Goal: Obtain resource: Download file/media

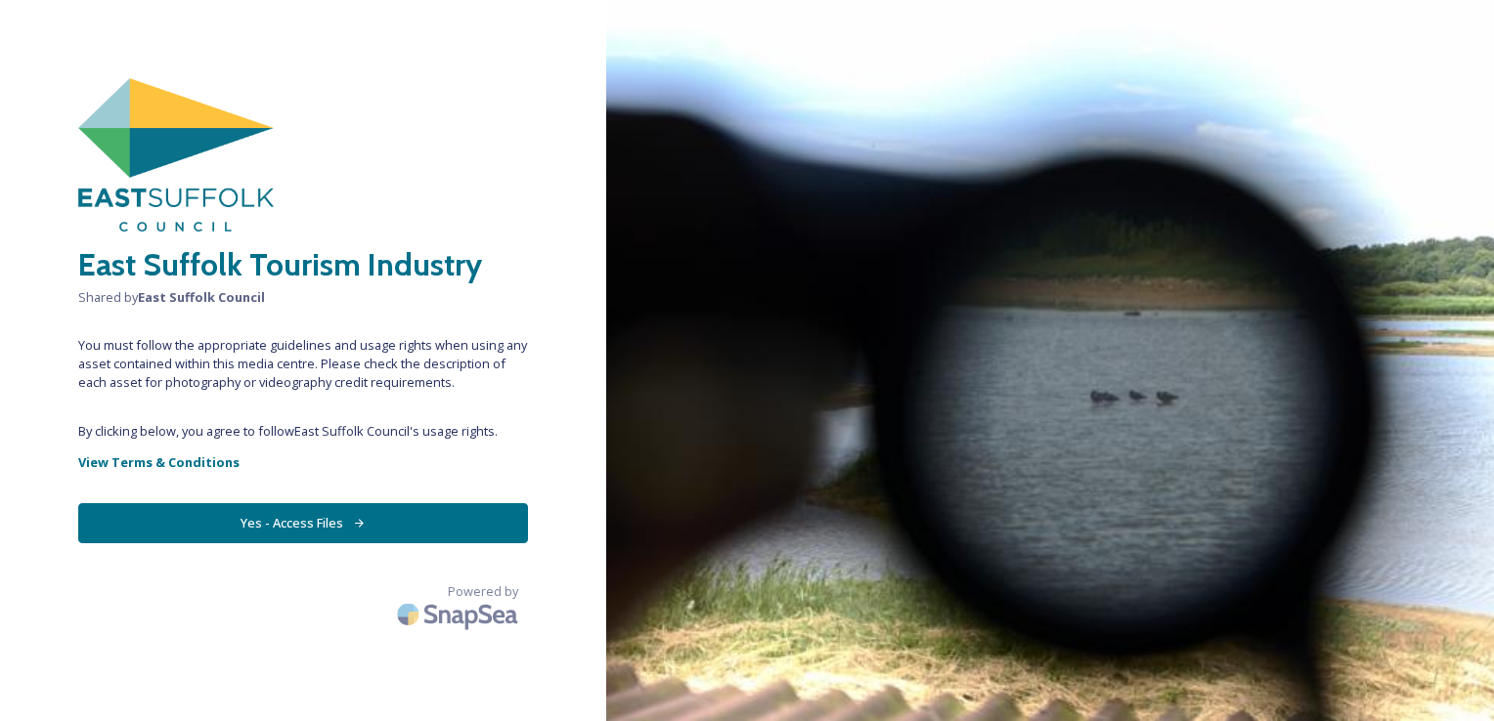
click at [370, 522] on button "Yes - Access Files" at bounding box center [303, 523] width 450 height 40
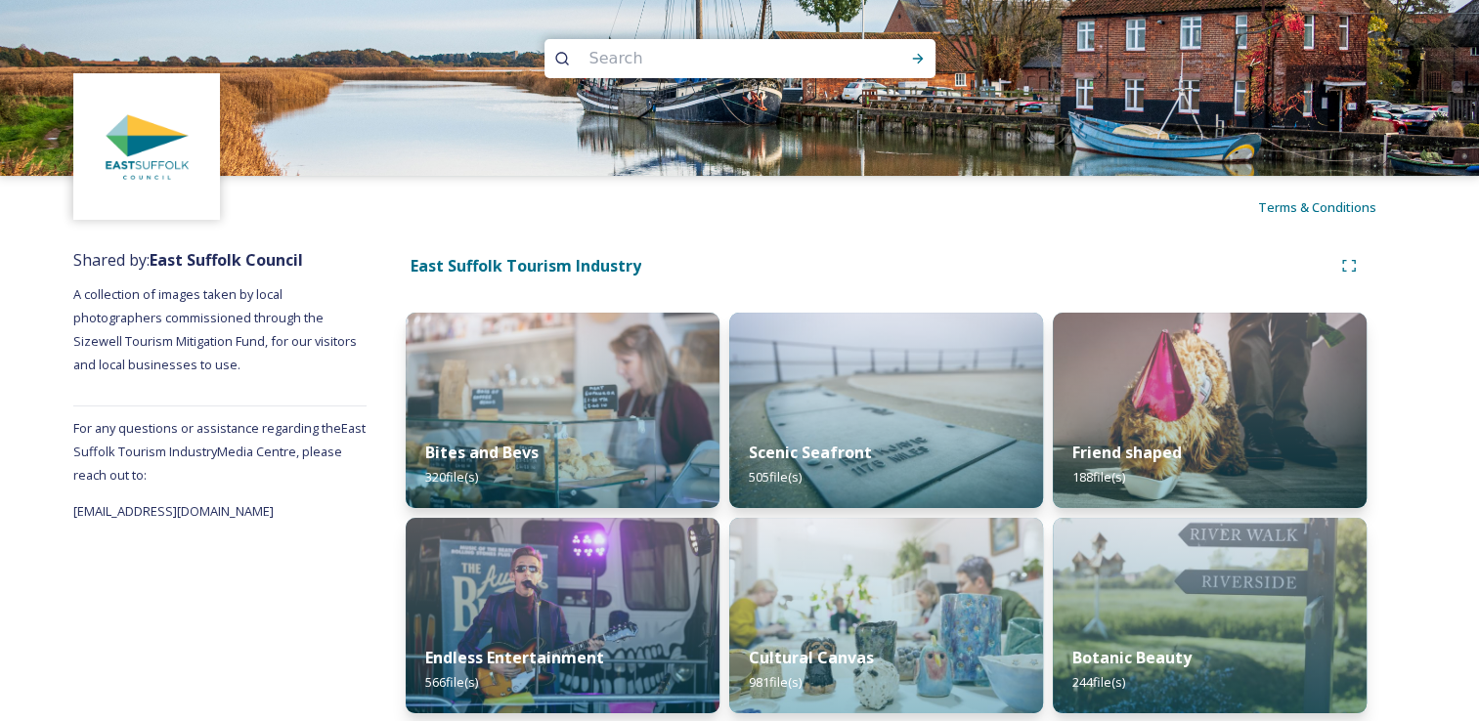
click at [701, 65] on input at bounding box center [714, 58] width 268 height 43
type input "halesworth"
click at [920, 58] on icon at bounding box center [917, 59] width 11 height 10
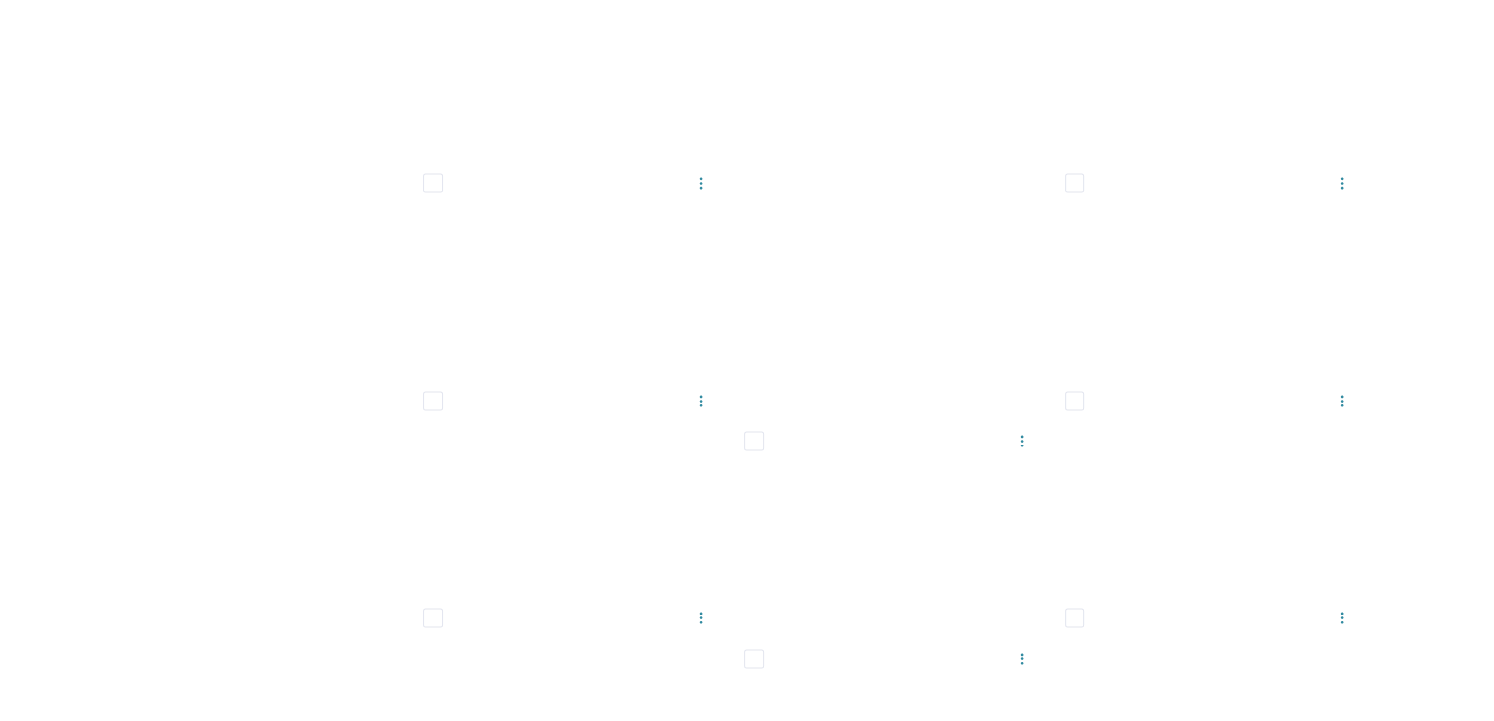
scroll to position [3812, 0]
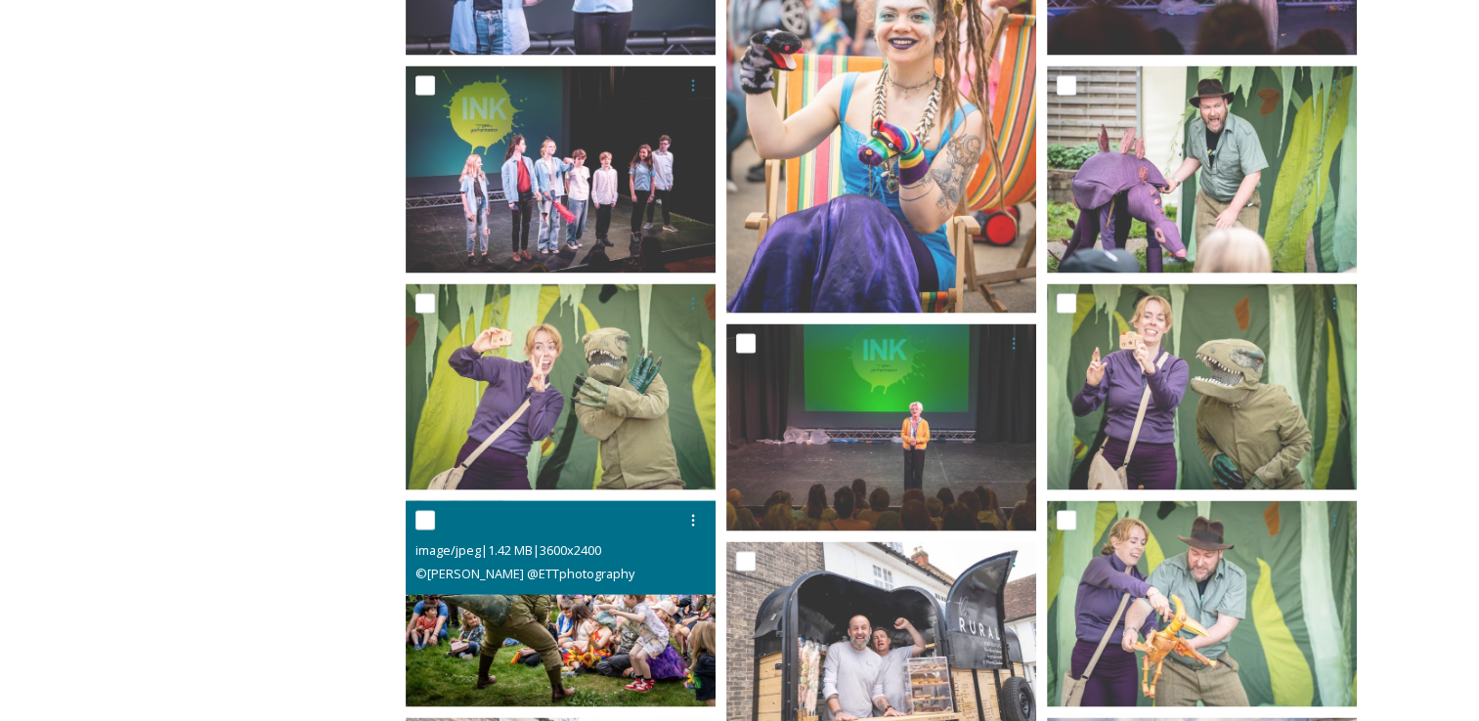
click at [653, 654] on img at bounding box center [561, 604] width 310 height 206
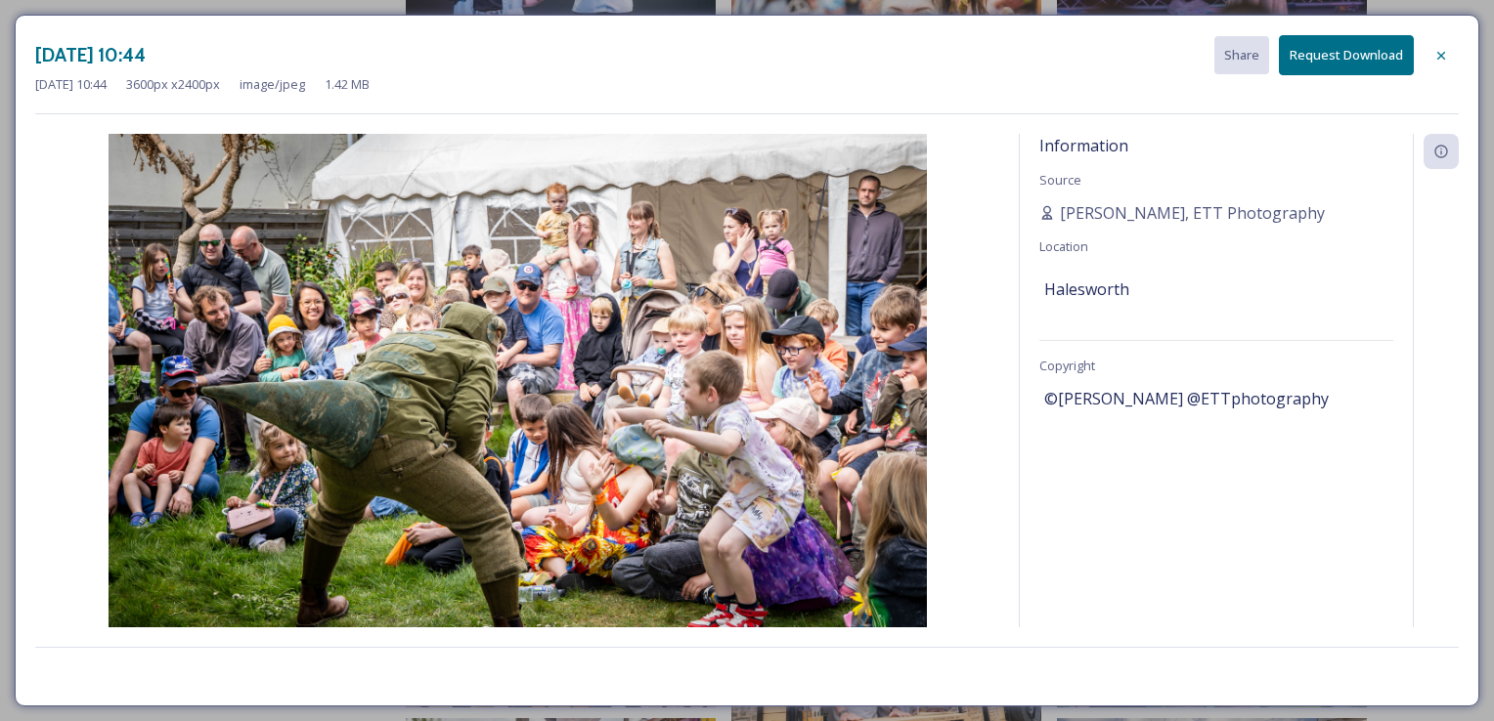
click at [1314, 61] on button "Request Download" at bounding box center [1346, 55] width 135 height 40
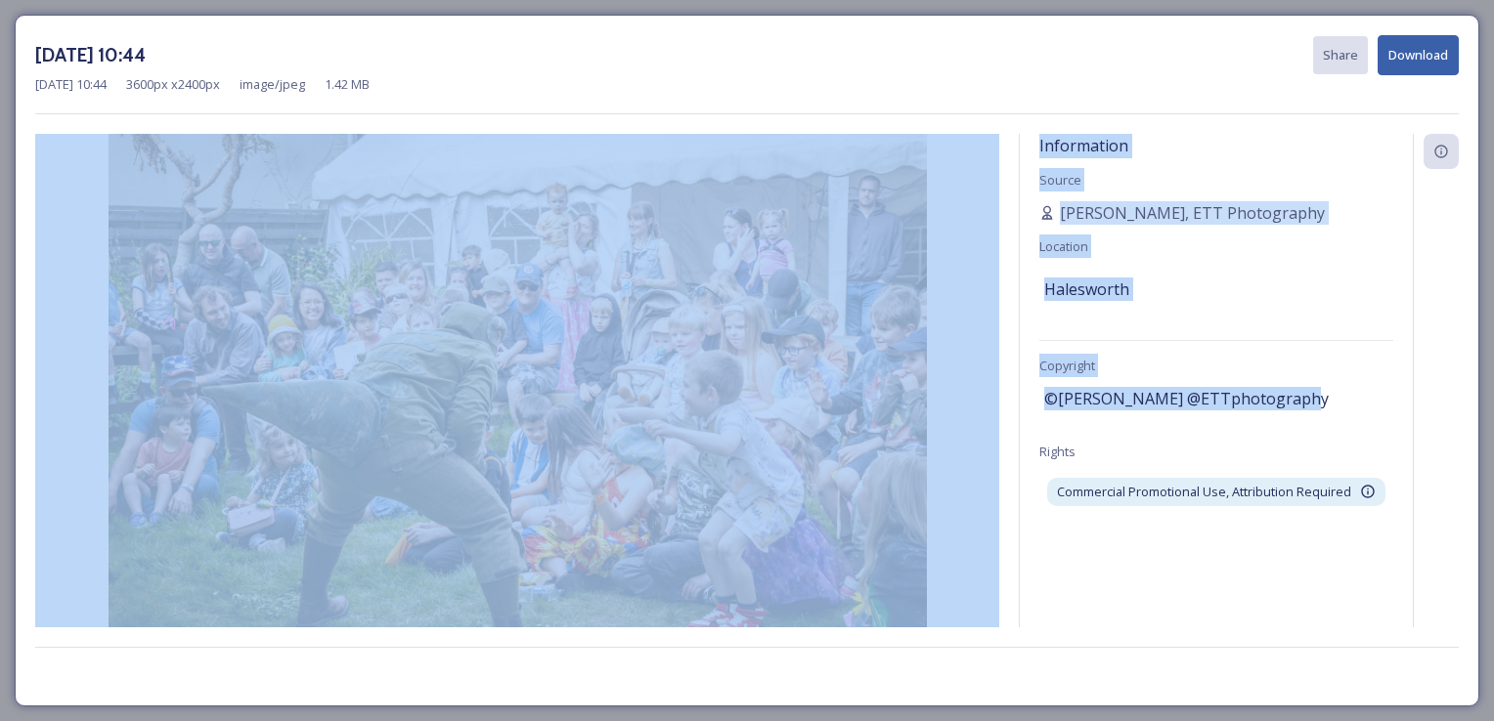
drag, startPoint x: 1296, startPoint y: 393, endPoint x: 975, endPoint y: 393, distance: 321.6
click at [975, 393] on div "Information Source [PERSON_NAME], ETT Photography Location Halesworth Copyright…" at bounding box center [746, 381] width 1423 height 494
drag, startPoint x: 975, startPoint y: 393, endPoint x: 1170, endPoint y: 392, distance: 195.5
click at [1155, 392] on span "©[PERSON_NAME] @ETTphotography" at bounding box center [1186, 398] width 284 height 23
click at [1138, 407] on span "©[PERSON_NAME] @ETTphotography" at bounding box center [1186, 398] width 284 height 23
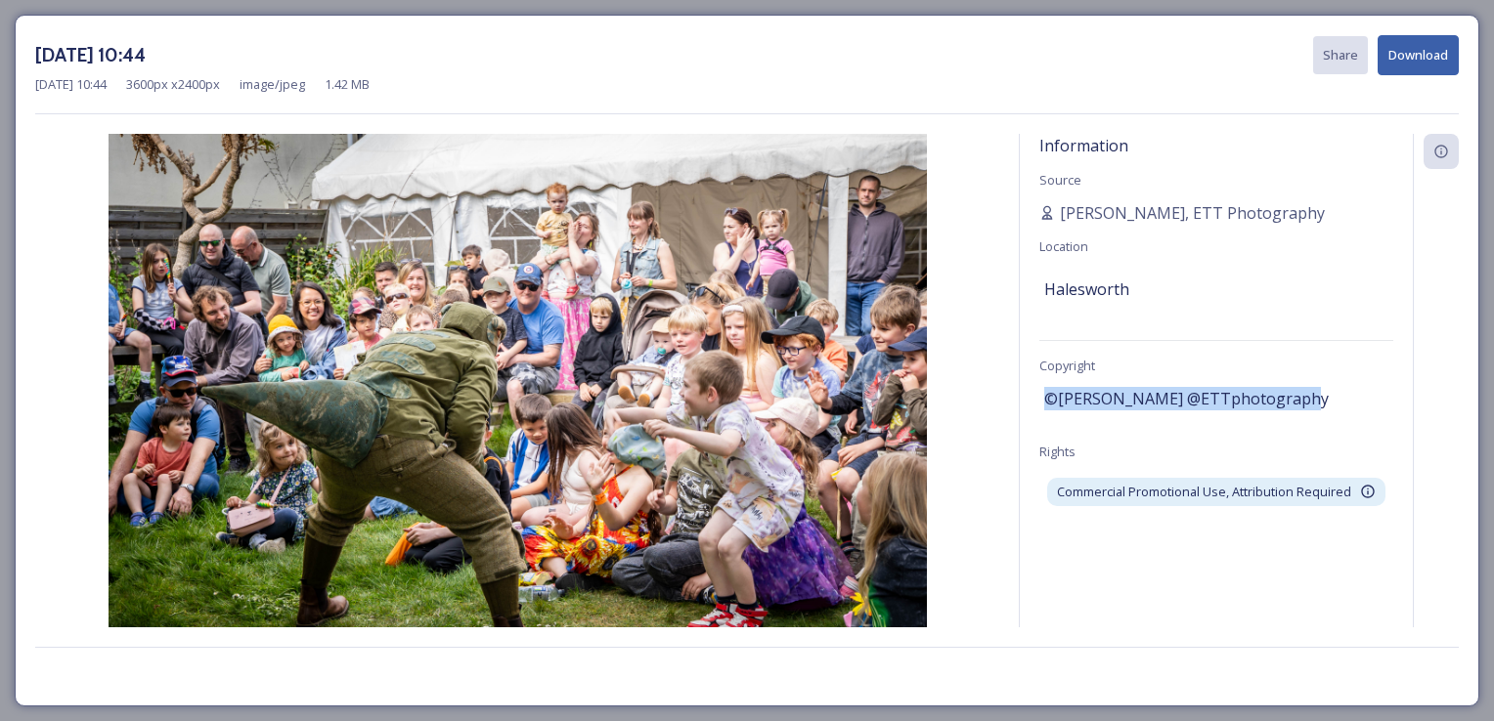
drag, startPoint x: 1043, startPoint y: 398, endPoint x: 1298, endPoint y: 397, distance: 255.1
click at [1298, 397] on div "Information Source [PERSON_NAME], ETT Photography Location Halesworth Copyright…" at bounding box center [1216, 381] width 393 height 494
copy span "©[PERSON_NAME] @ETTphotography"
